Goal: Transaction & Acquisition: Purchase product/service

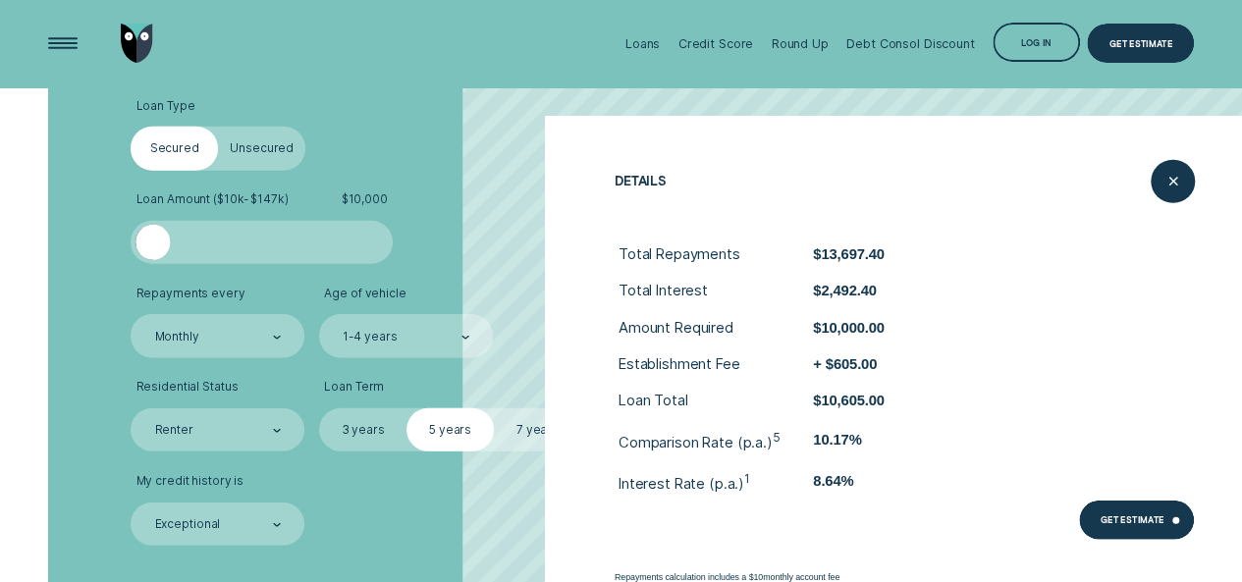
click at [130, 38] on img "Go to home page" at bounding box center [137, 43] width 32 height 39
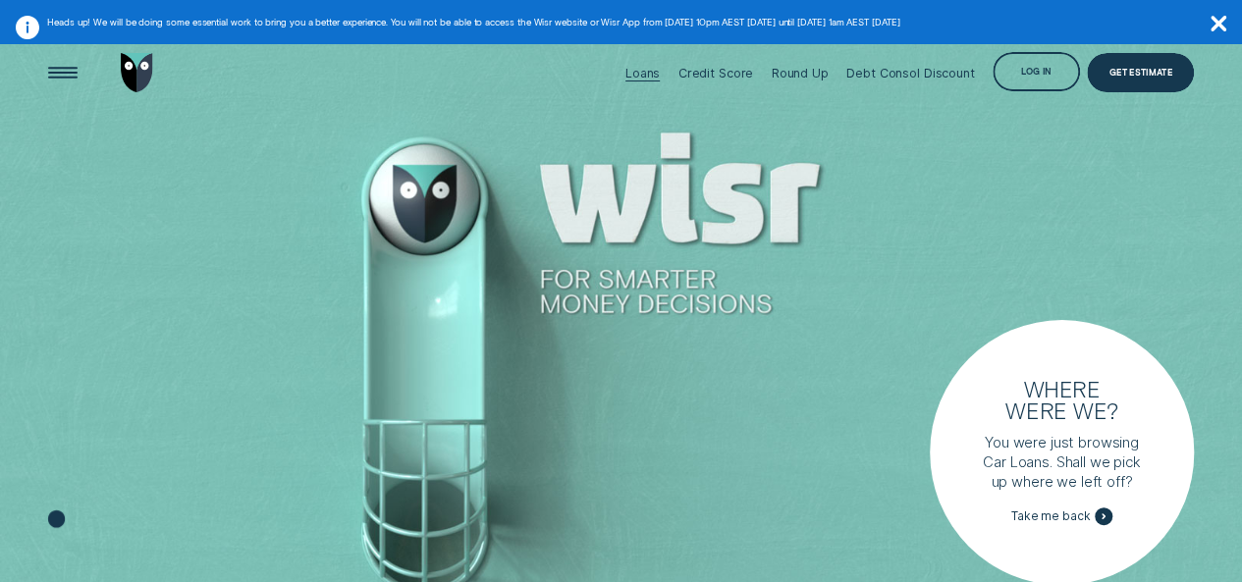
click at [644, 77] on div "Loans" at bounding box center [642, 73] width 34 height 15
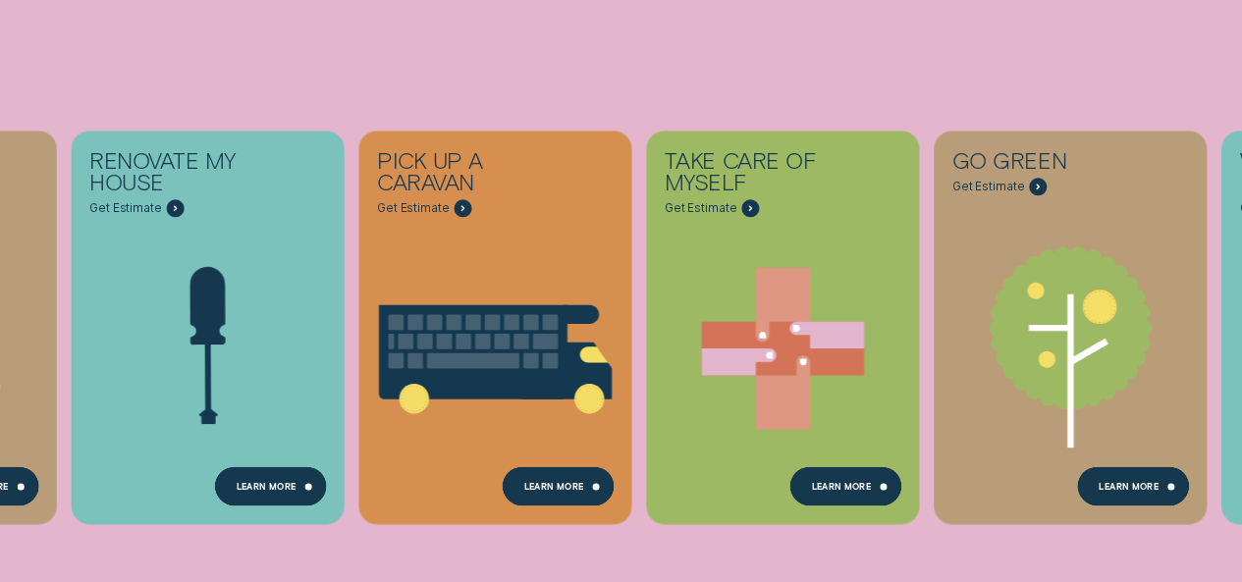
scroll to position [510, 0]
drag, startPoint x: 823, startPoint y: 470, endPoint x: 768, endPoint y: 454, distance: 57.2
click at [768, 454] on icon "Take care of myself - Learn more" at bounding box center [782, 348] width 287 height 218
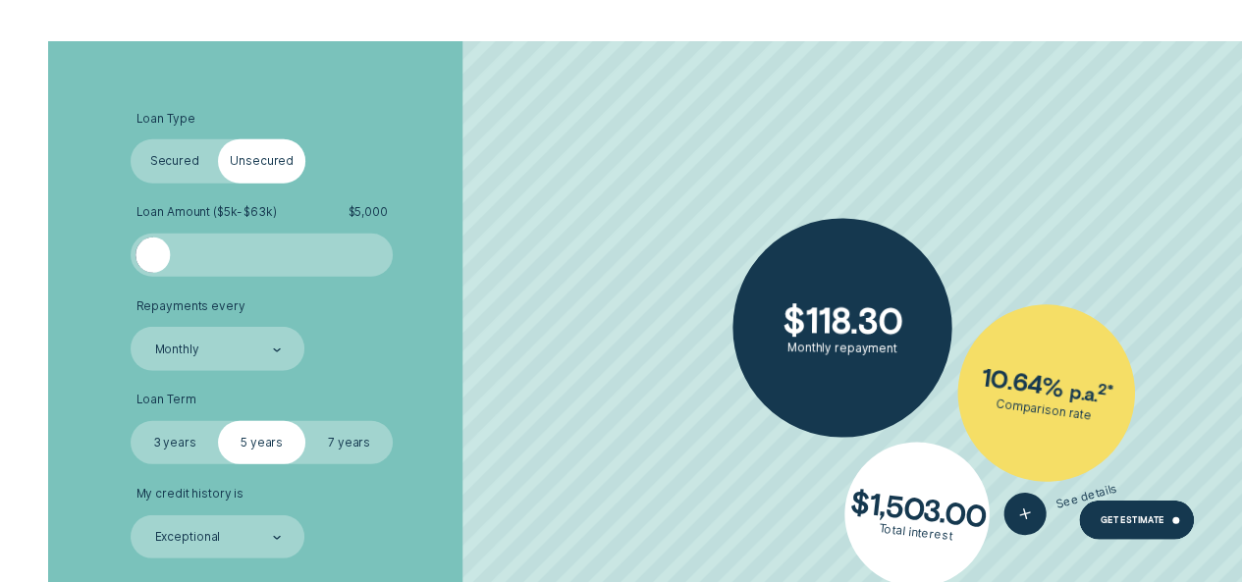
scroll to position [2591, 0]
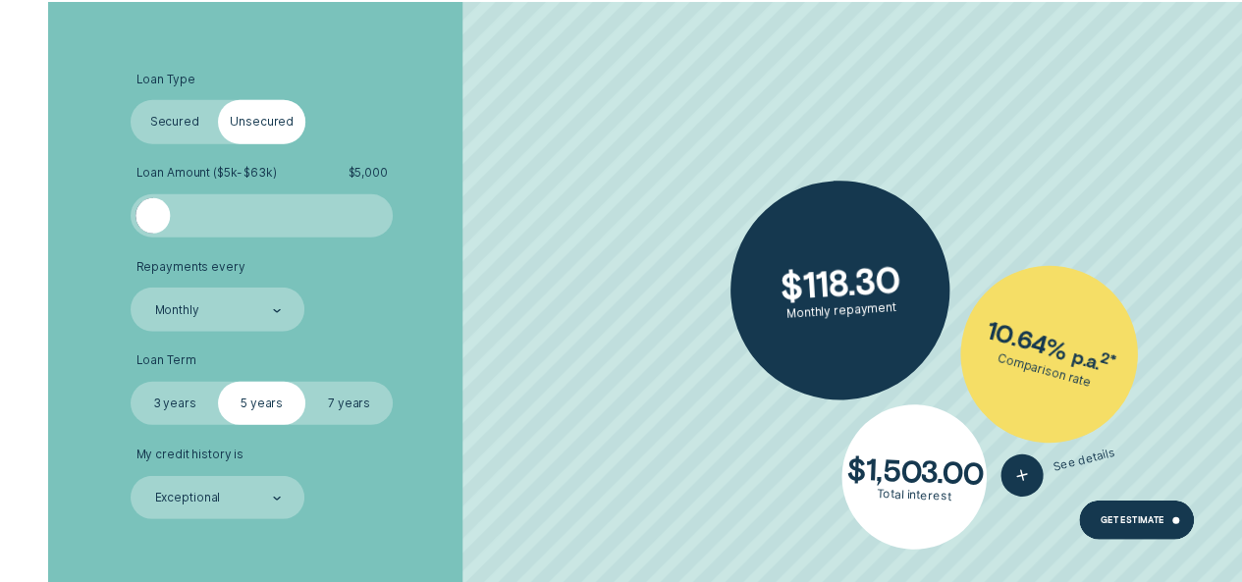
click at [175, 119] on label "Secured" at bounding box center [174, 121] width 87 height 43
click at [131, 100] on input "Secured" at bounding box center [131, 100] width 0 height 0
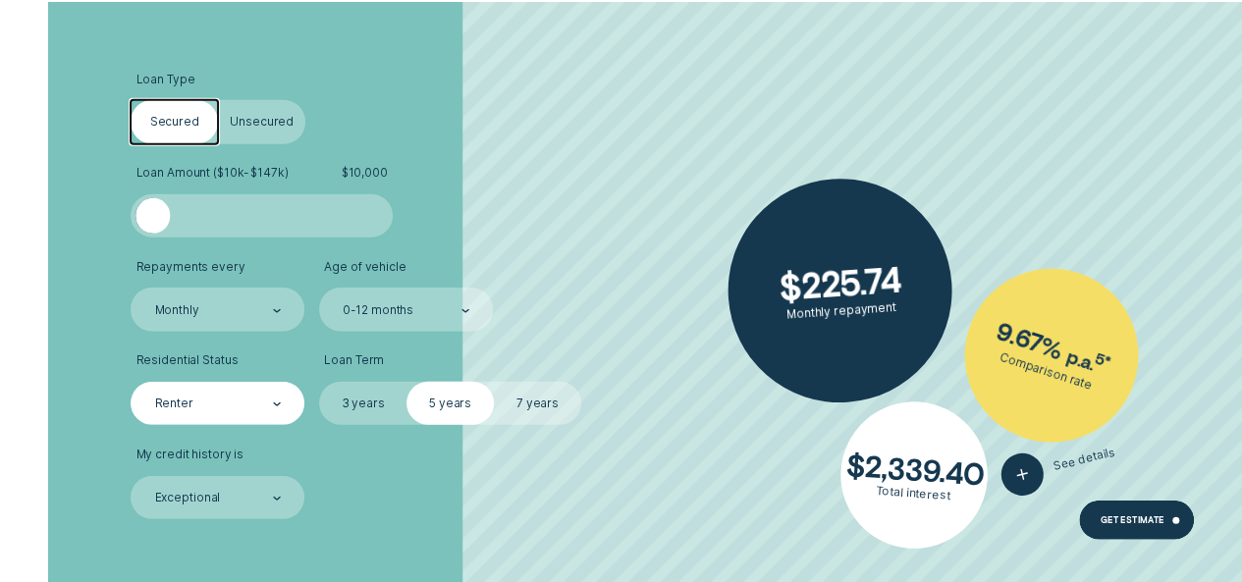
click at [284, 399] on div "Renter" at bounding box center [218, 403] width 174 height 43
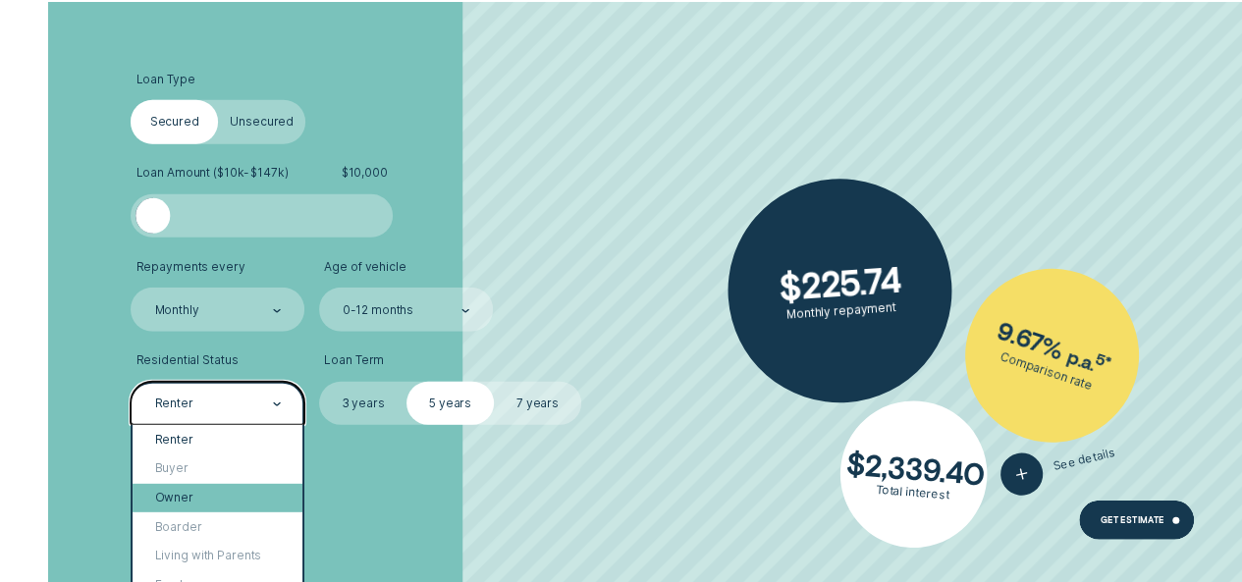
click at [186, 506] on div "Owner" at bounding box center [218, 498] width 170 height 29
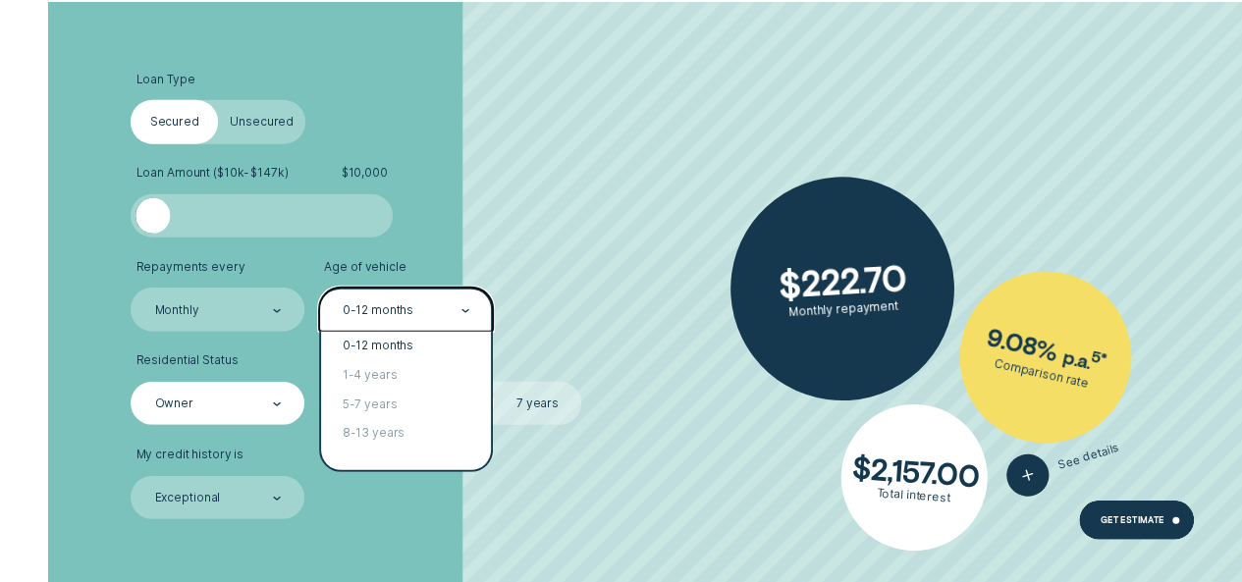
click at [473, 307] on div "0-12 months" at bounding box center [406, 309] width 174 height 43
click at [397, 361] on div "1-4 years" at bounding box center [406, 375] width 170 height 29
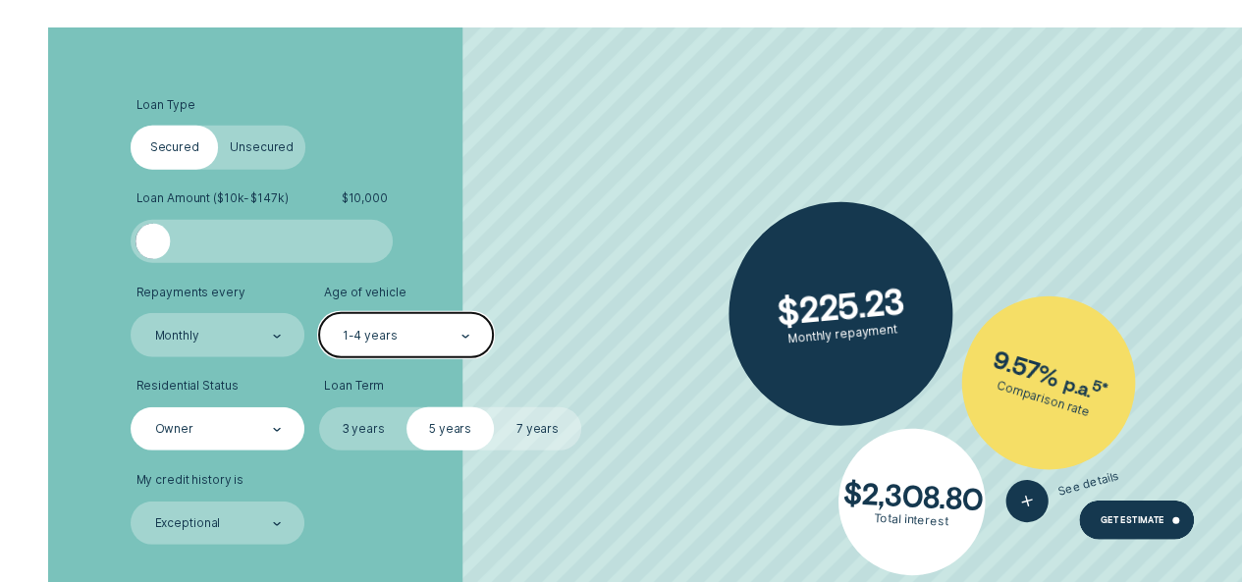
scroll to position [2552, 0]
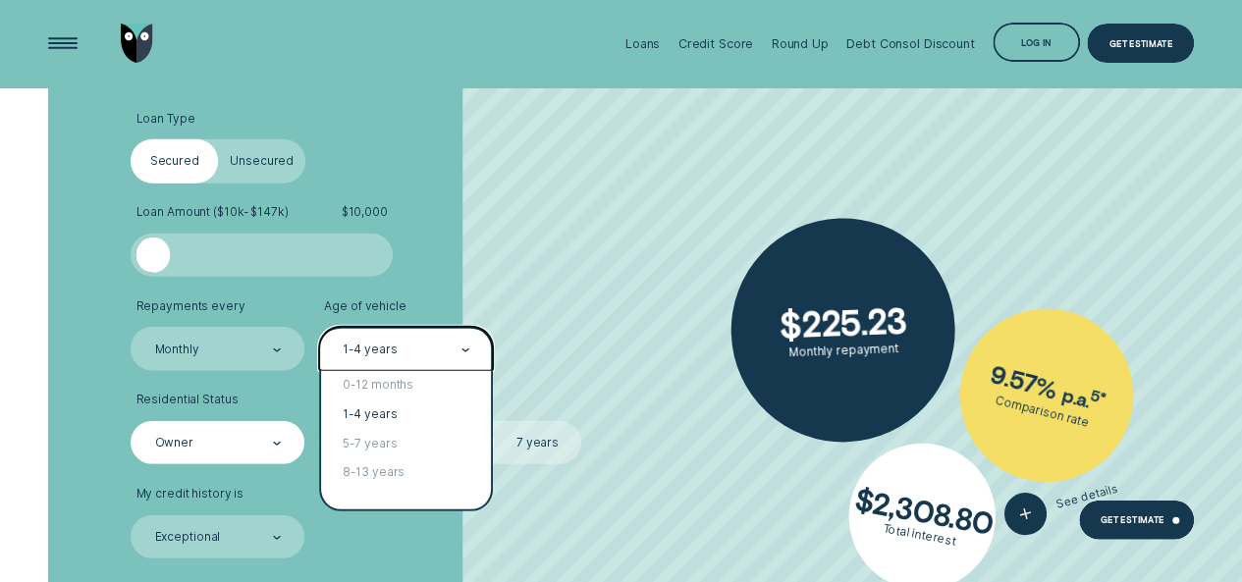
click at [462, 348] on icon at bounding box center [465, 349] width 6 height 3
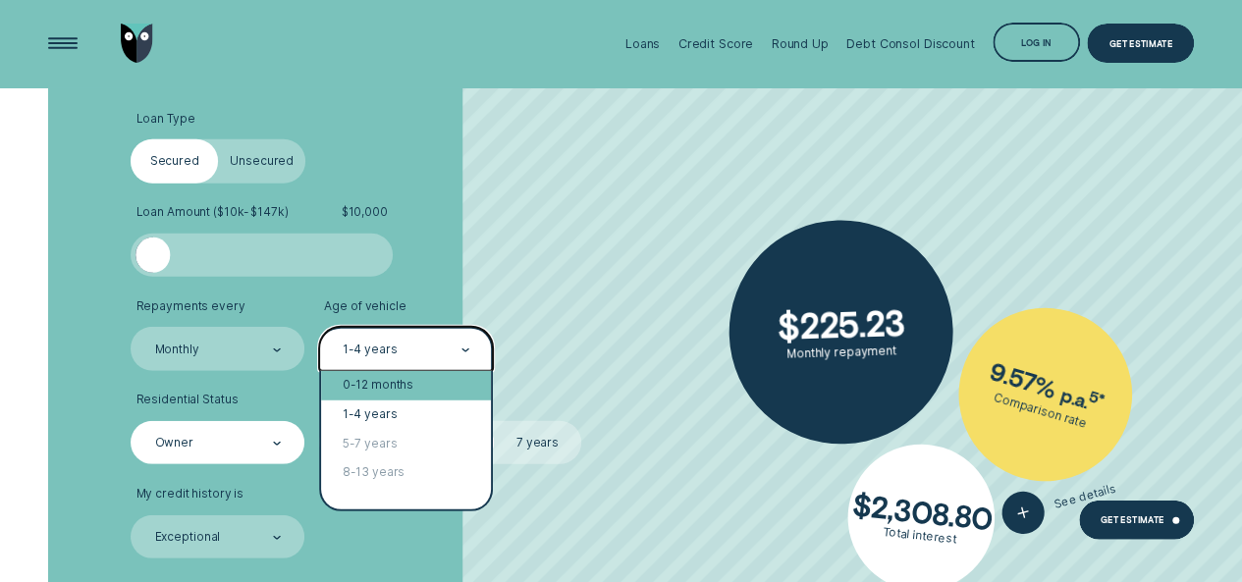
click at [410, 383] on div "0-12 months" at bounding box center [406, 385] width 170 height 29
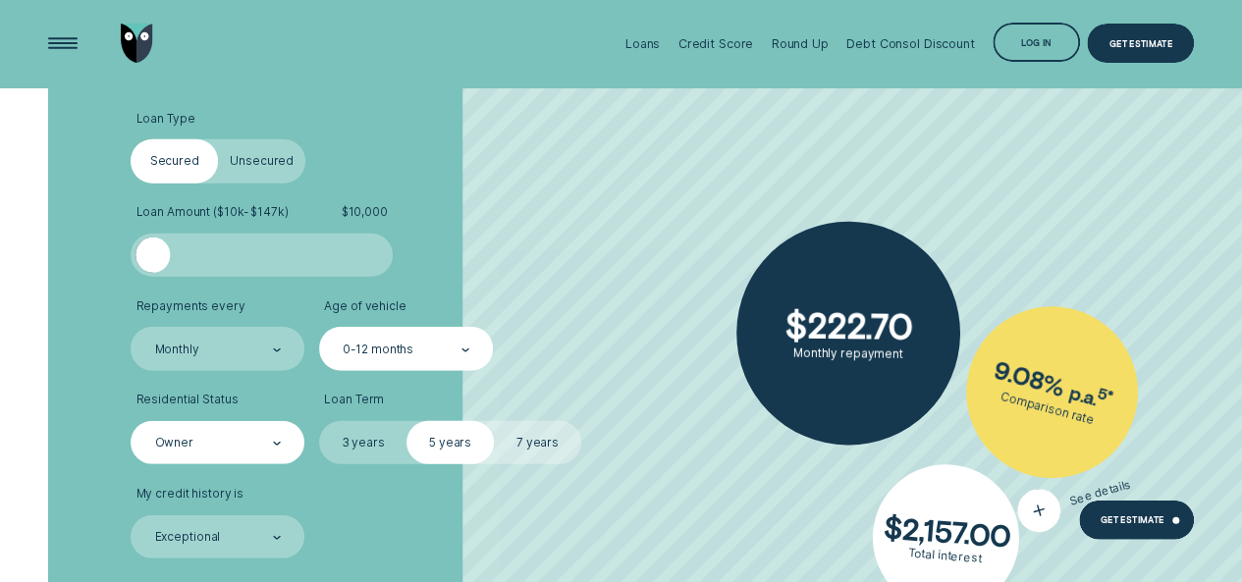
click at [1018, 505] on div "button" at bounding box center [1039, 511] width 54 height 54
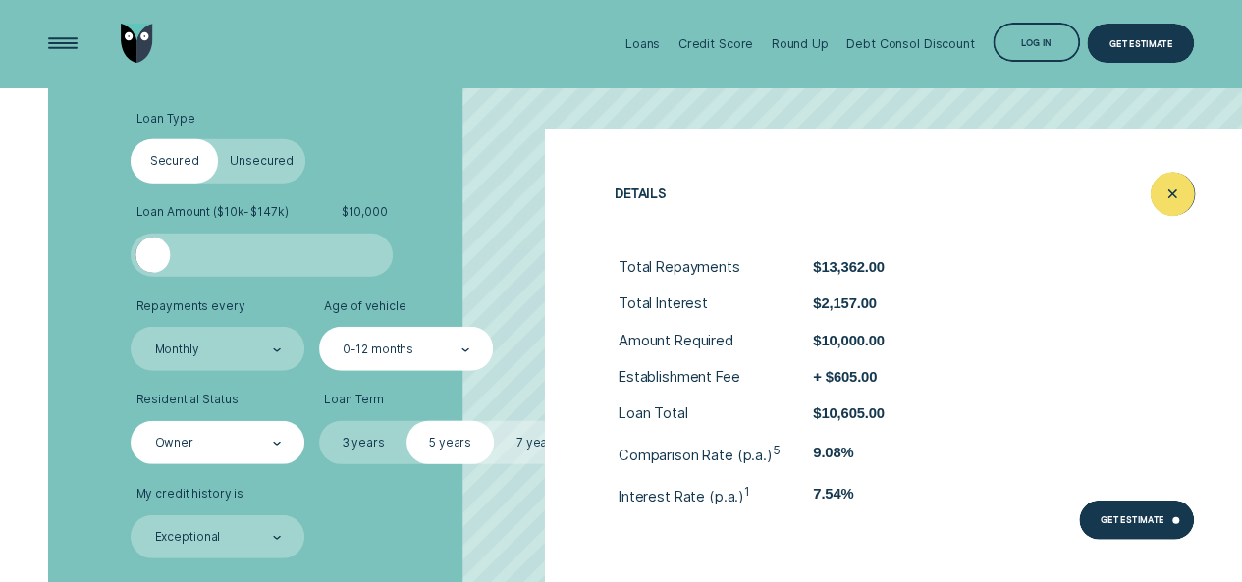
click at [1158, 197] on div "Close loan details" at bounding box center [1172, 194] width 44 height 44
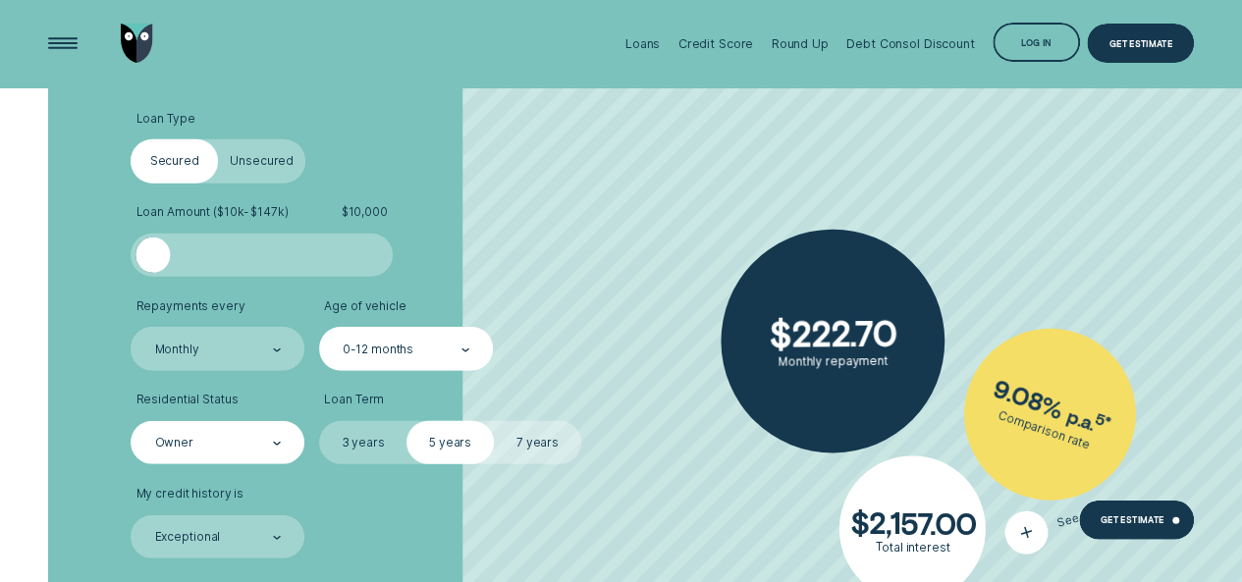
click at [1037, 534] on div "button" at bounding box center [1026, 533] width 54 height 54
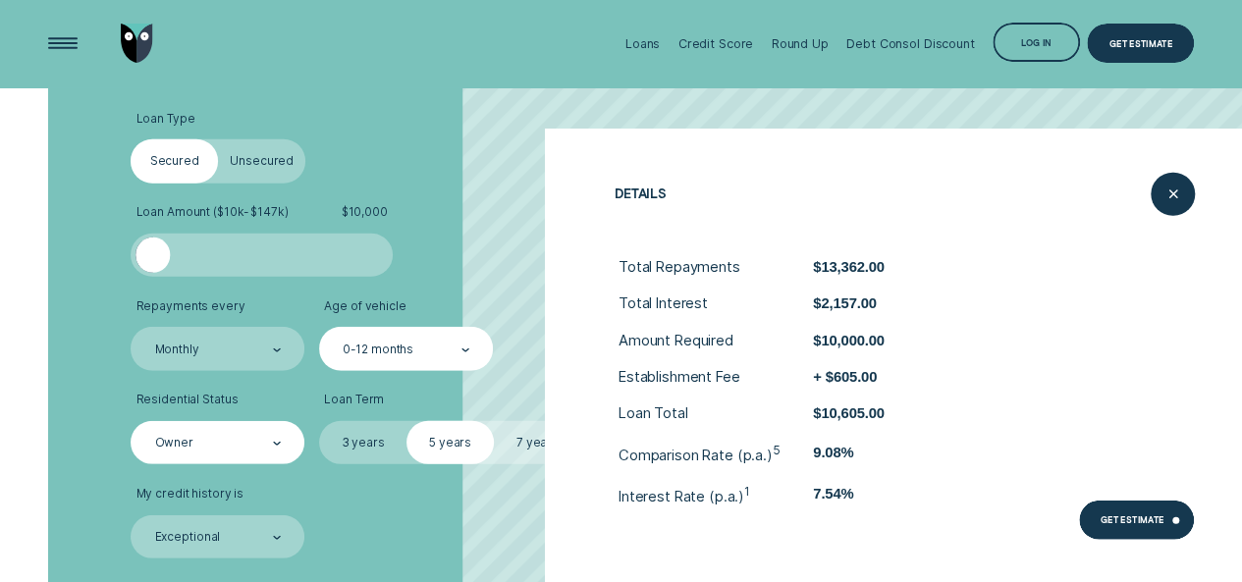
click at [501, 68] on div "Loans Credit Score Round Up Debt Consol Discount Log in Log in Customer Dashboa…" at bounding box center [620, 43] width 1145 height 87
click at [1190, 197] on div "Close loan details" at bounding box center [1172, 194] width 44 height 44
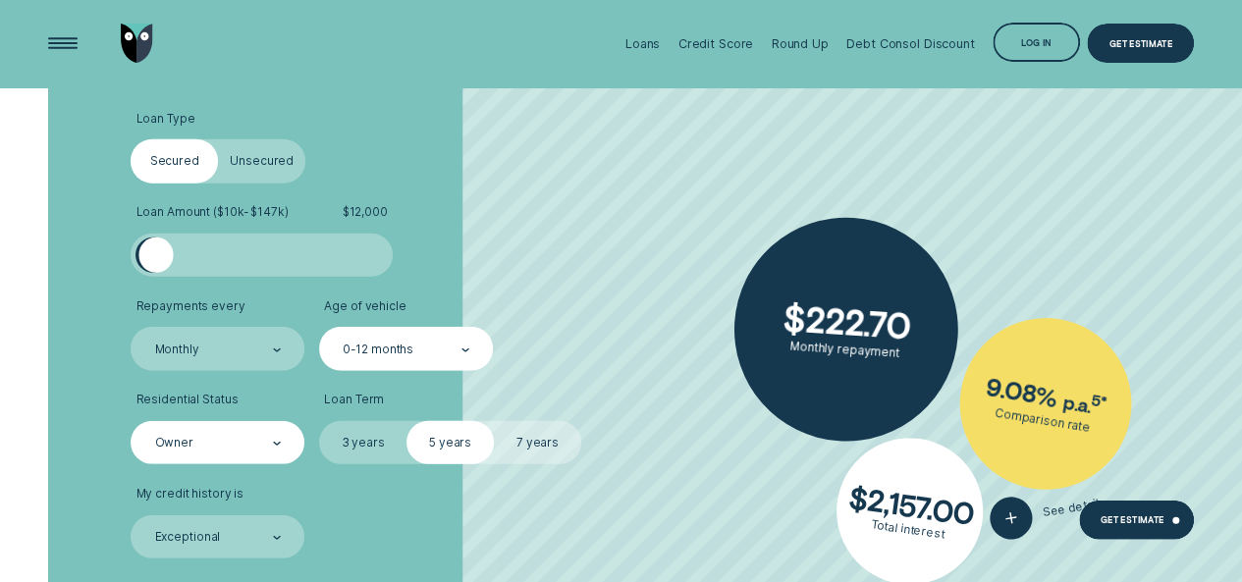
drag, startPoint x: 156, startPoint y: 254, endPoint x: 203, endPoint y: 263, distance: 47.9
click at [174, 263] on div at bounding box center [155, 255] width 35 height 35
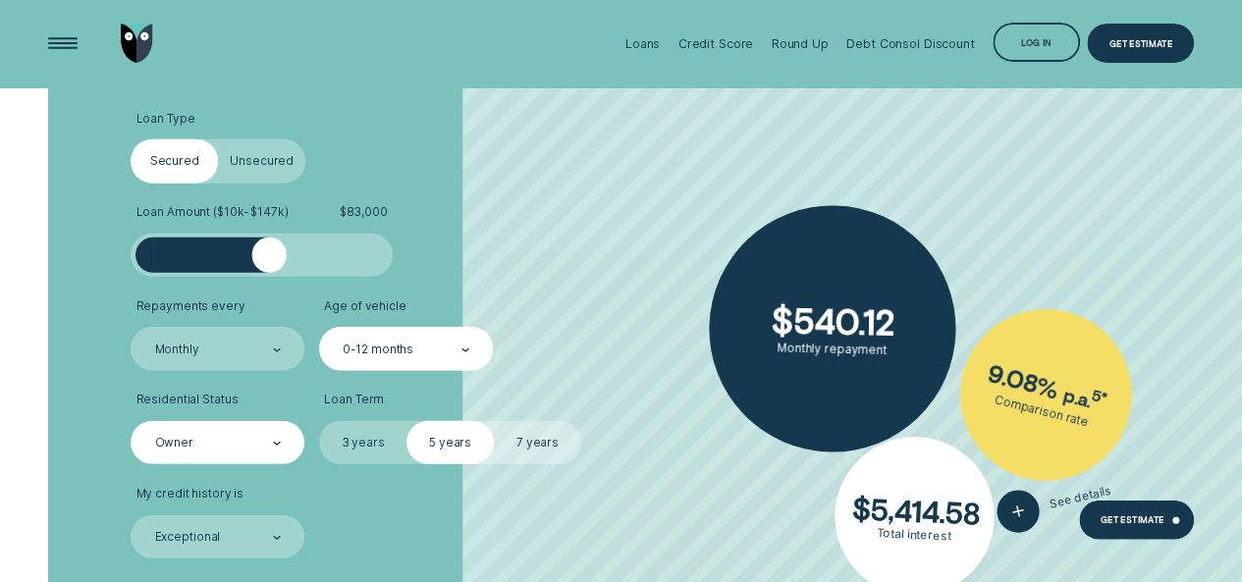
drag, startPoint x: 203, startPoint y: 263, endPoint x: 273, endPoint y: 273, distance: 70.4
click at [273, 273] on div at bounding box center [262, 255] width 262 height 43
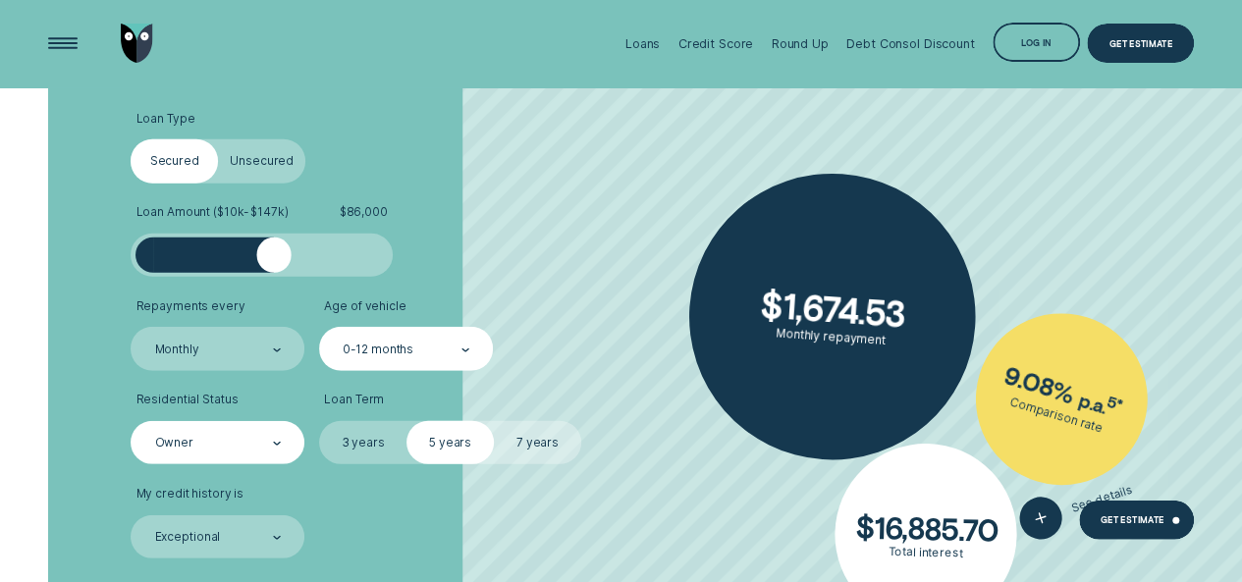
drag, startPoint x: 273, startPoint y: 273, endPoint x: 294, endPoint y: 271, distance: 21.7
click at [294, 271] on div at bounding box center [262, 255] width 262 height 43
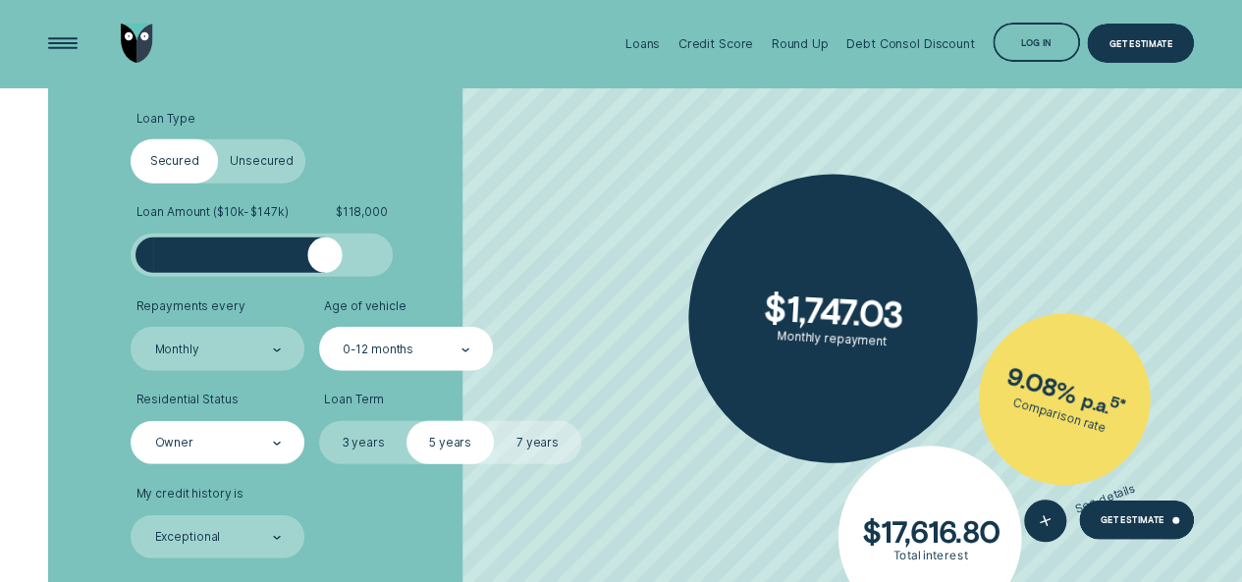
drag, startPoint x: 278, startPoint y: 260, endPoint x: 326, endPoint y: 266, distance: 48.5
click at [324, 270] on div at bounding box center [324, 255] width 35 height 35
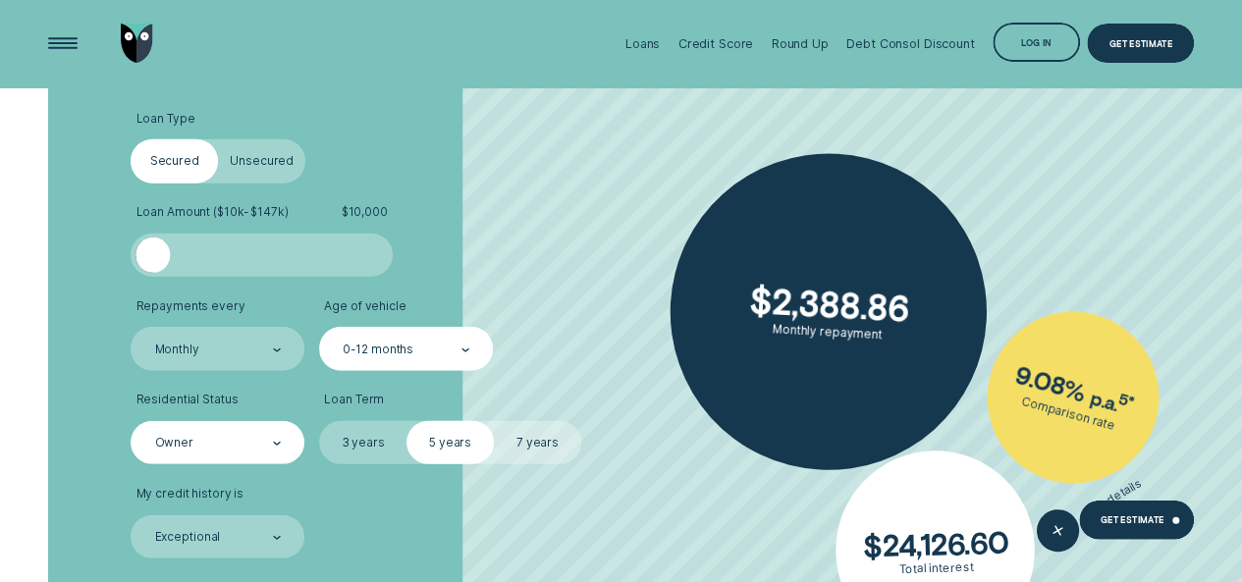
drag, startPoint x: 326, startPoint y: 266, endPoint x: 79, endPoint y: 269, distance: 247.4
click at [79, 269] on div "Loan Type Select Loan Type Secured Unsecured Loan Amount ( $10k - $147k ) $ 10,…" at bounding box center [620, 392] width 1160 height 702
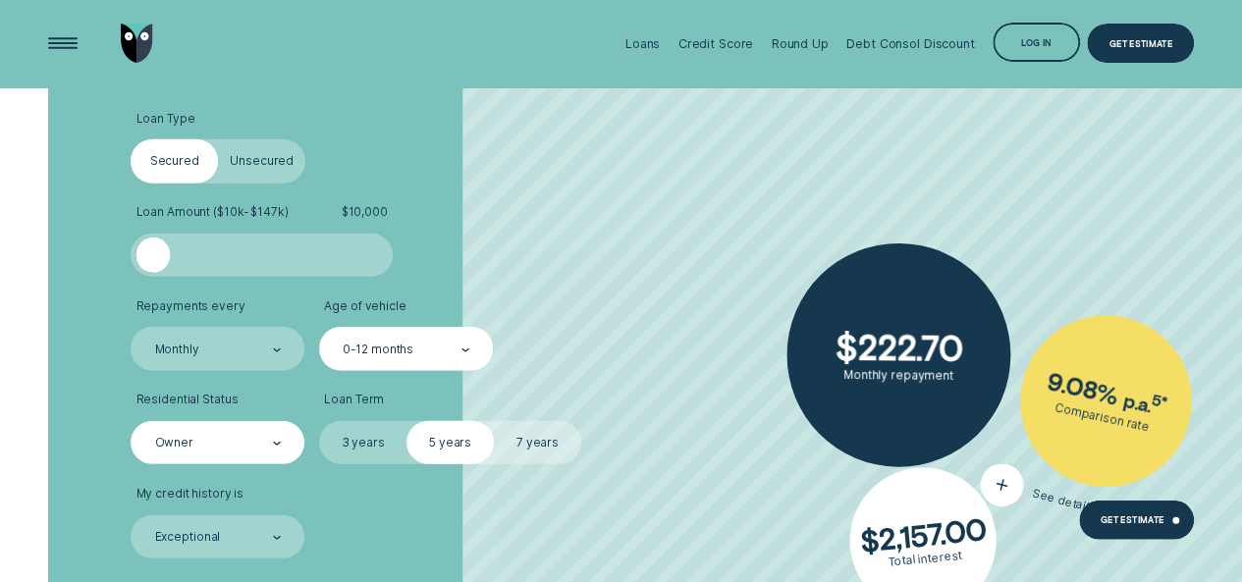
click at [1028, 486] on button "See details" at bounding box center [1038, 494] width 124 height 71
